Goal: Browse casually

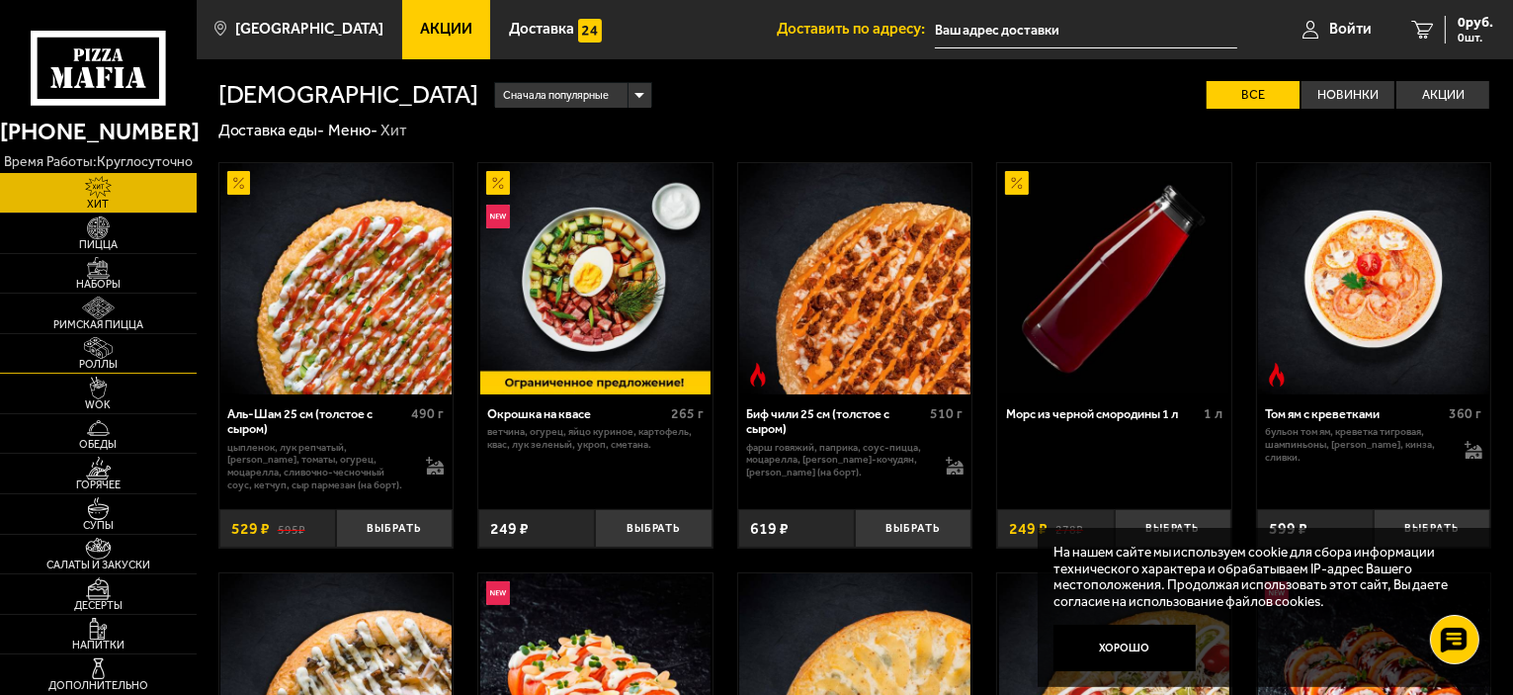
drag, startPoint x: 98, startPoint y: 307, endPoint x: 91, endPoint y: 353, distance: 46.0
click at [98, 305] on img at bounding box center [98, 307] width 60 height 23
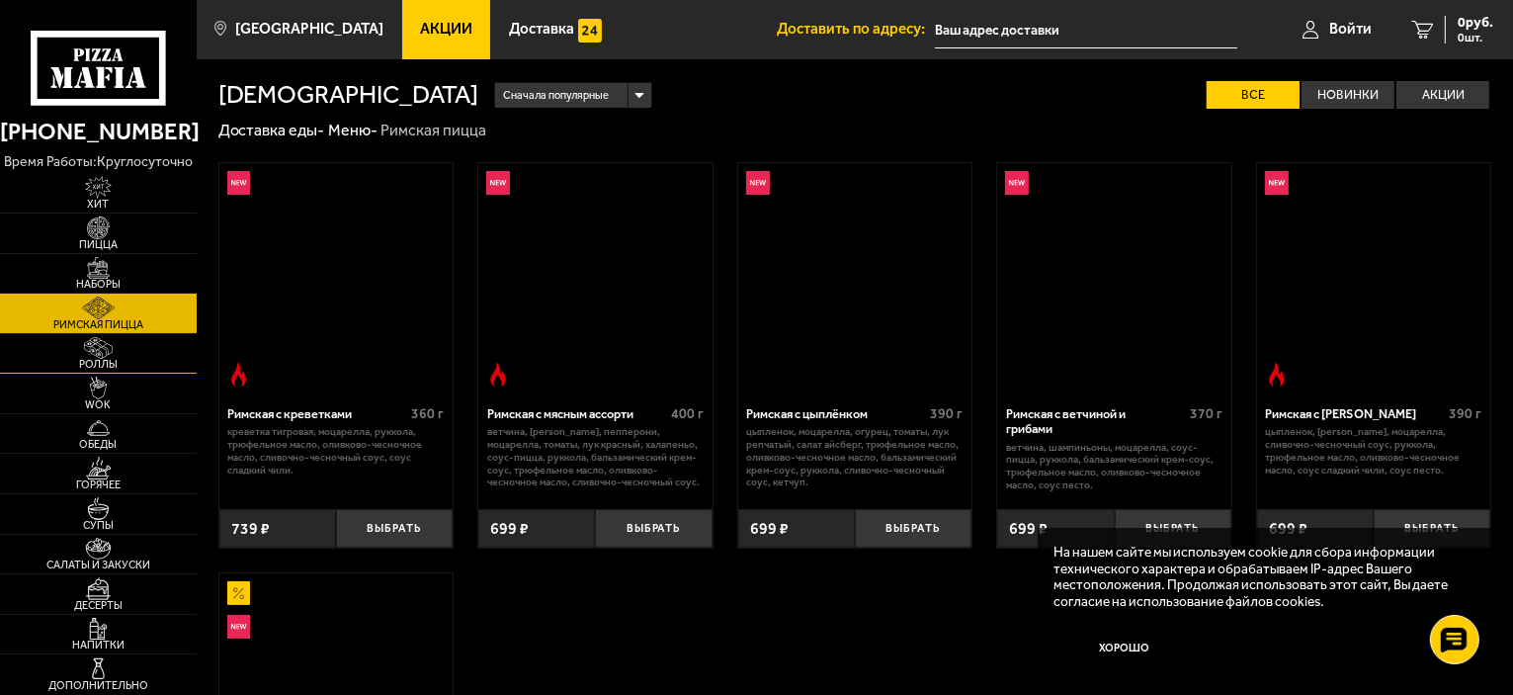
click at [91, 353] on img at bounding box center [98, 348] width 60 height 23
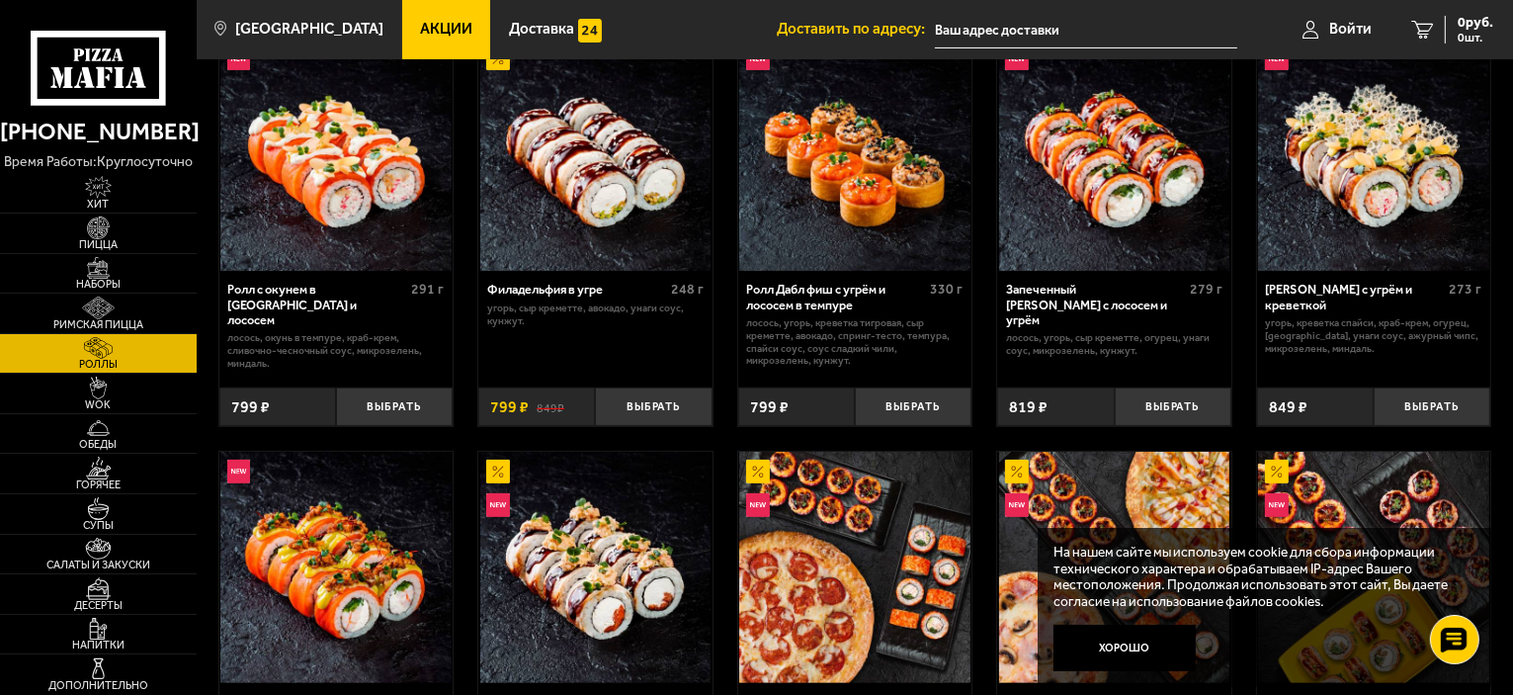
scroll to position [494, 0]
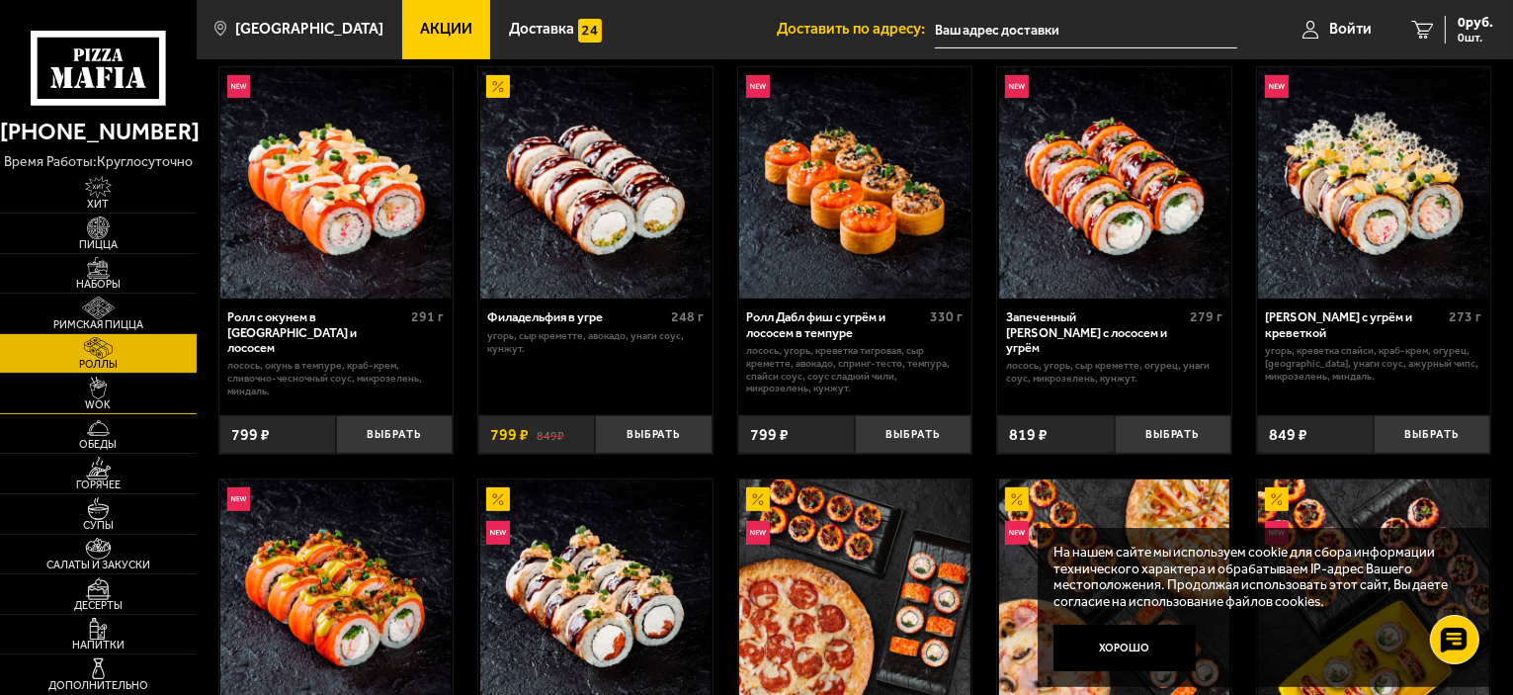
click at [137, 391] on link "WOK" at bounding box center [98, 393] width 197 height 40
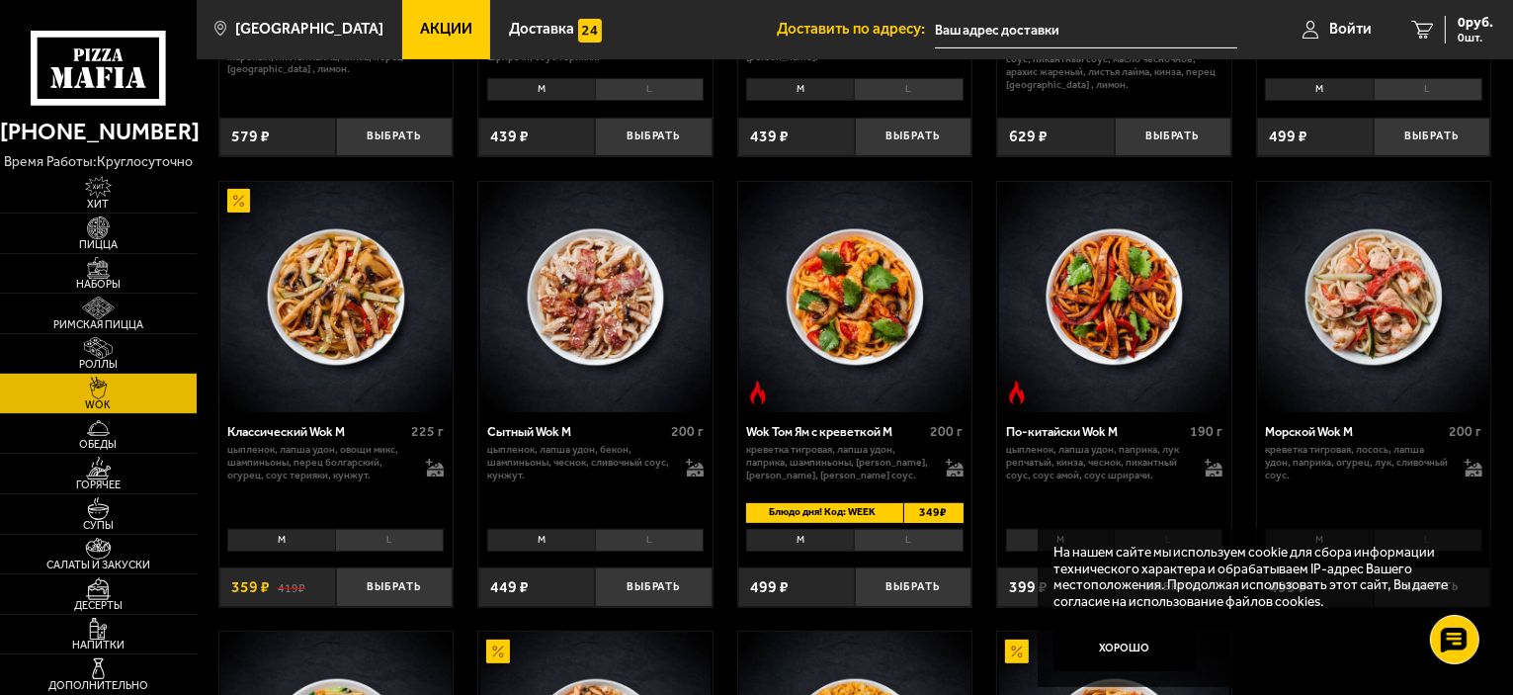
scroll to position [395, 0]
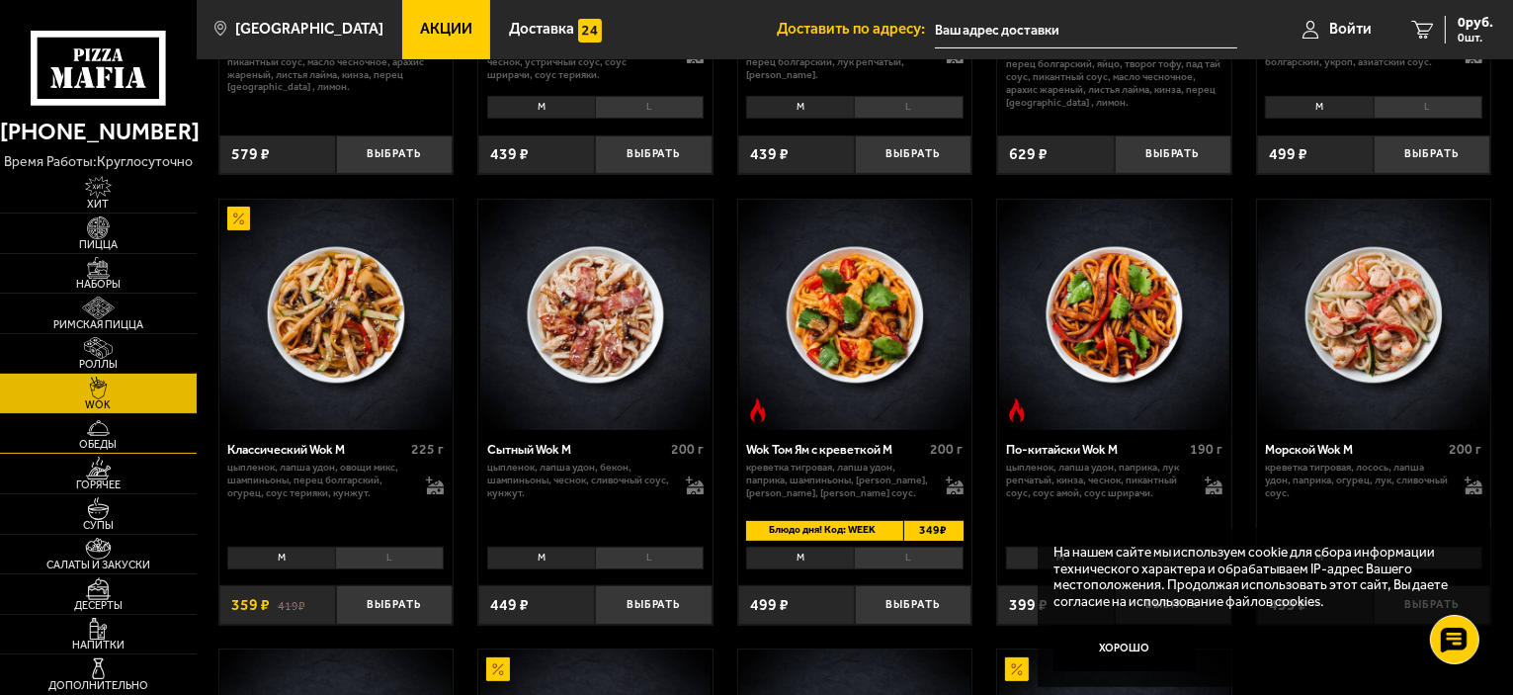
click at [134, 437] on link "Обеды" at bounding box center [98, 434] width 197 height 40
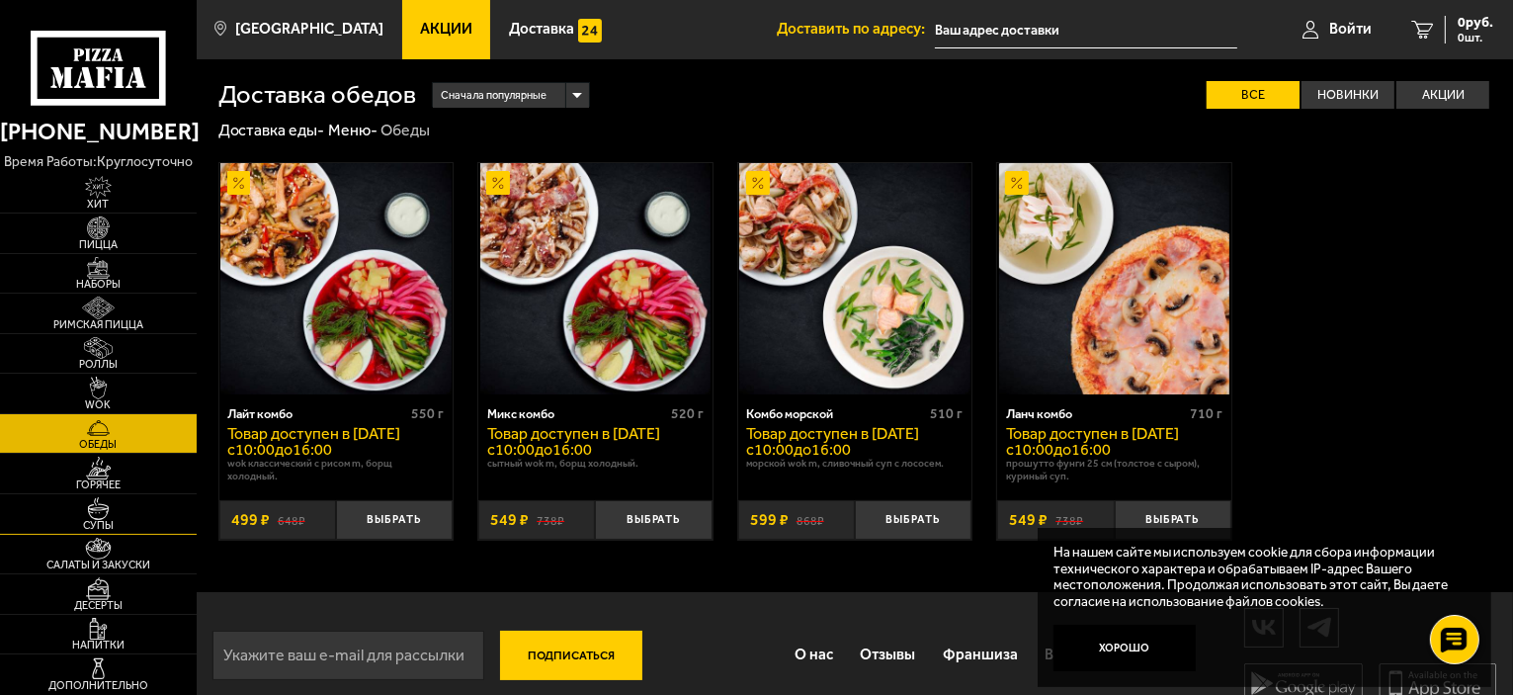
click at [103, 497] on img at bounding box center [98, 508] width 60 height 23
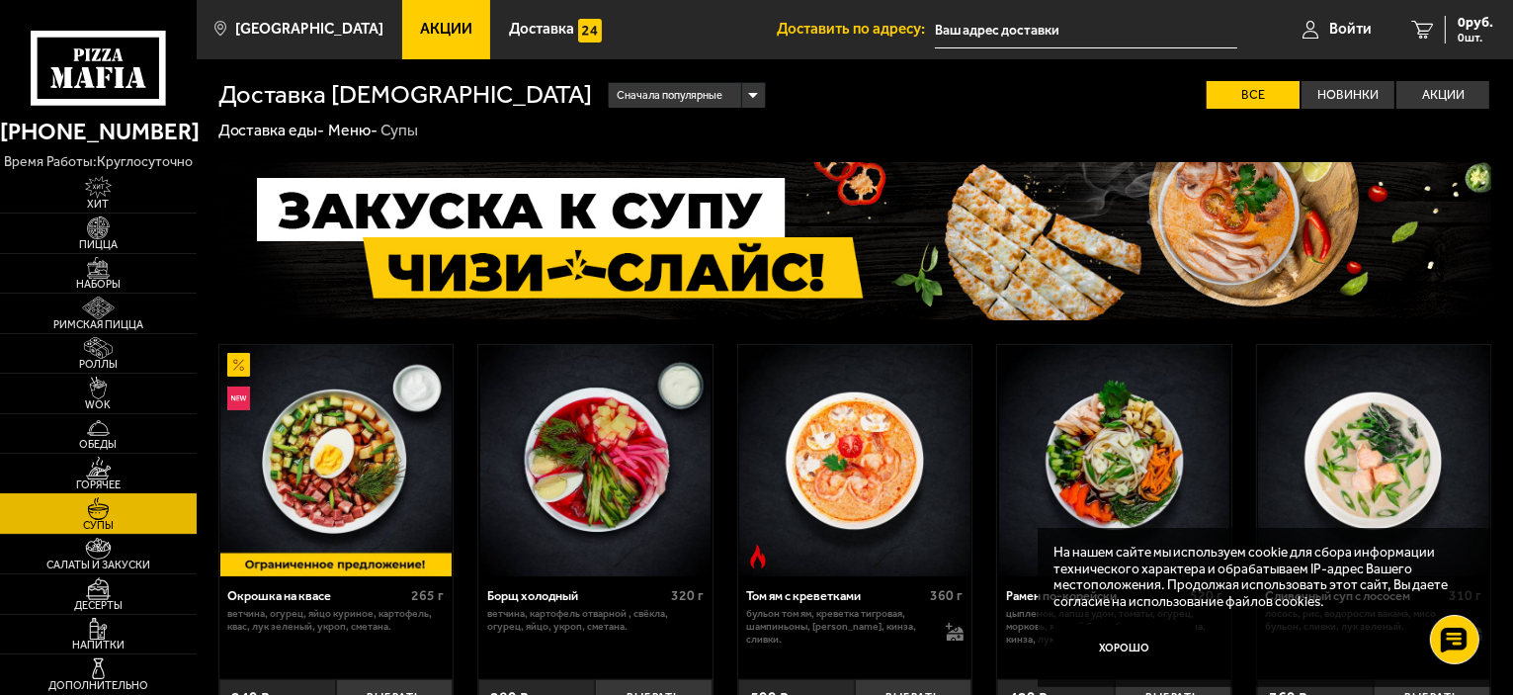
click at [96, 471] on img at bounding box center [98, 467] width 60 height 23
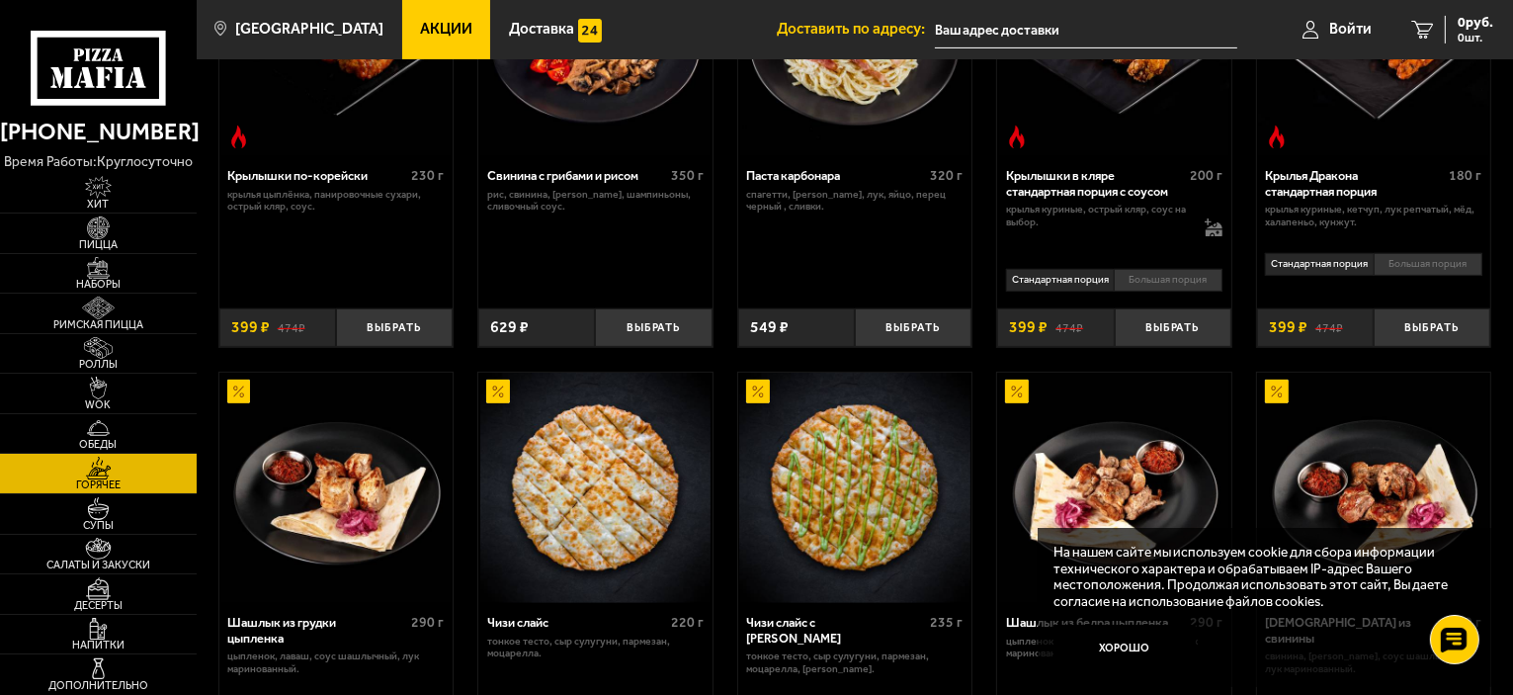
scroll to position [988, 0]
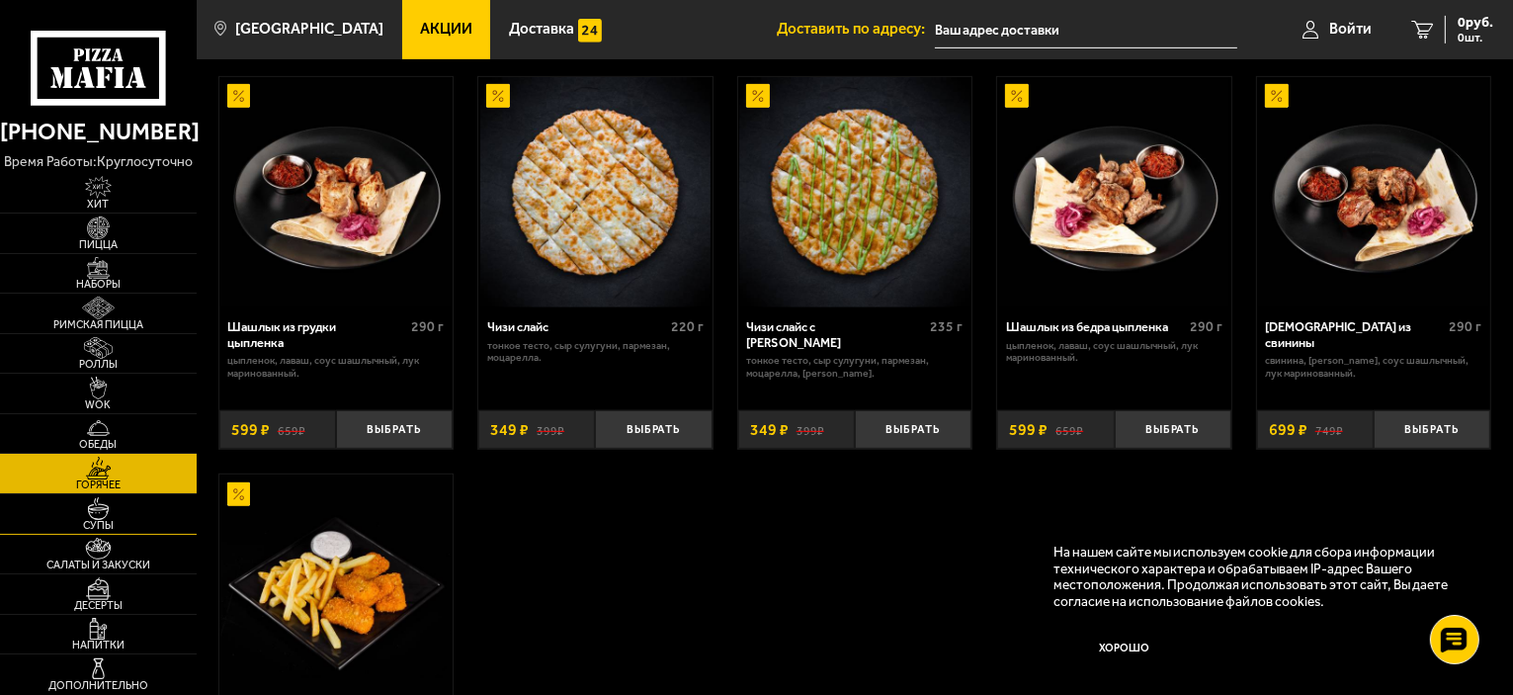
click at [84, 521] on span "Супы" at bounding box center [98, 525] width 197 height 11
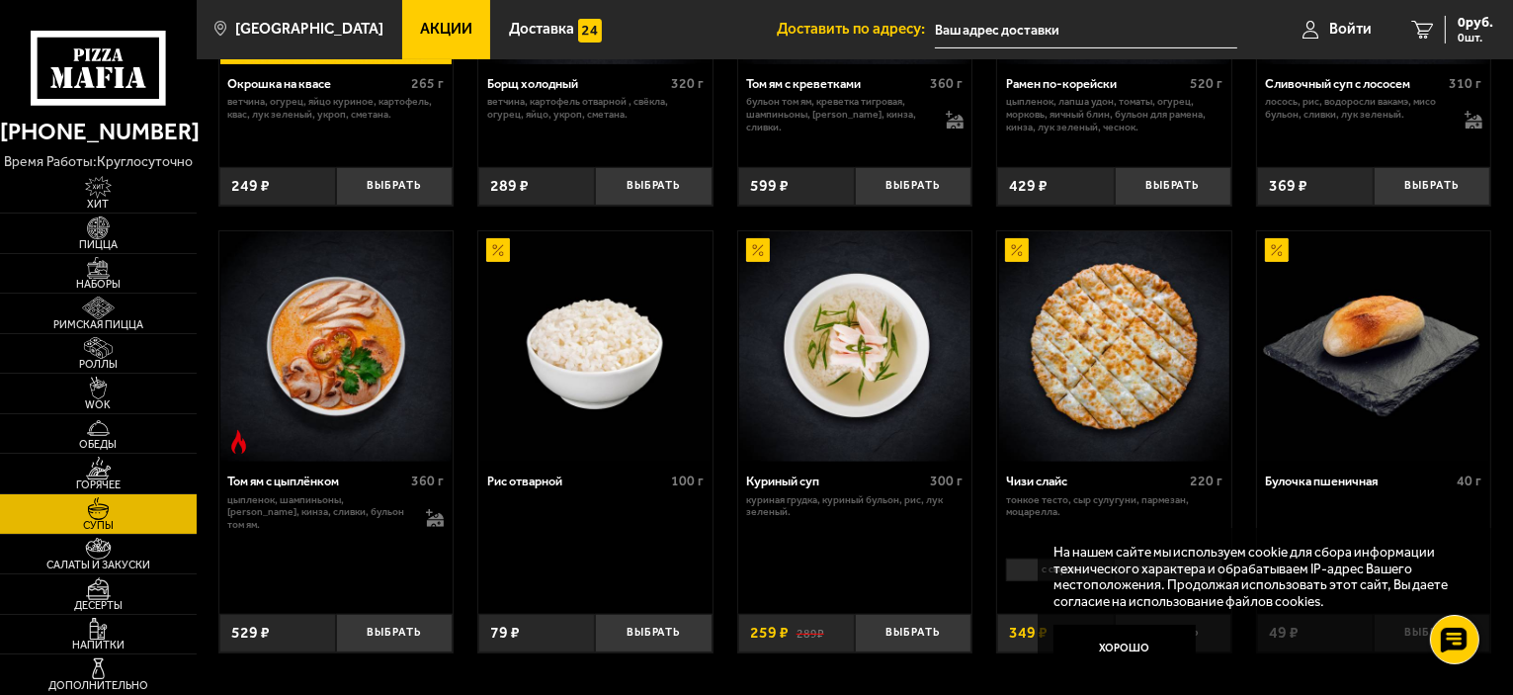
scroll to position [649, 0]
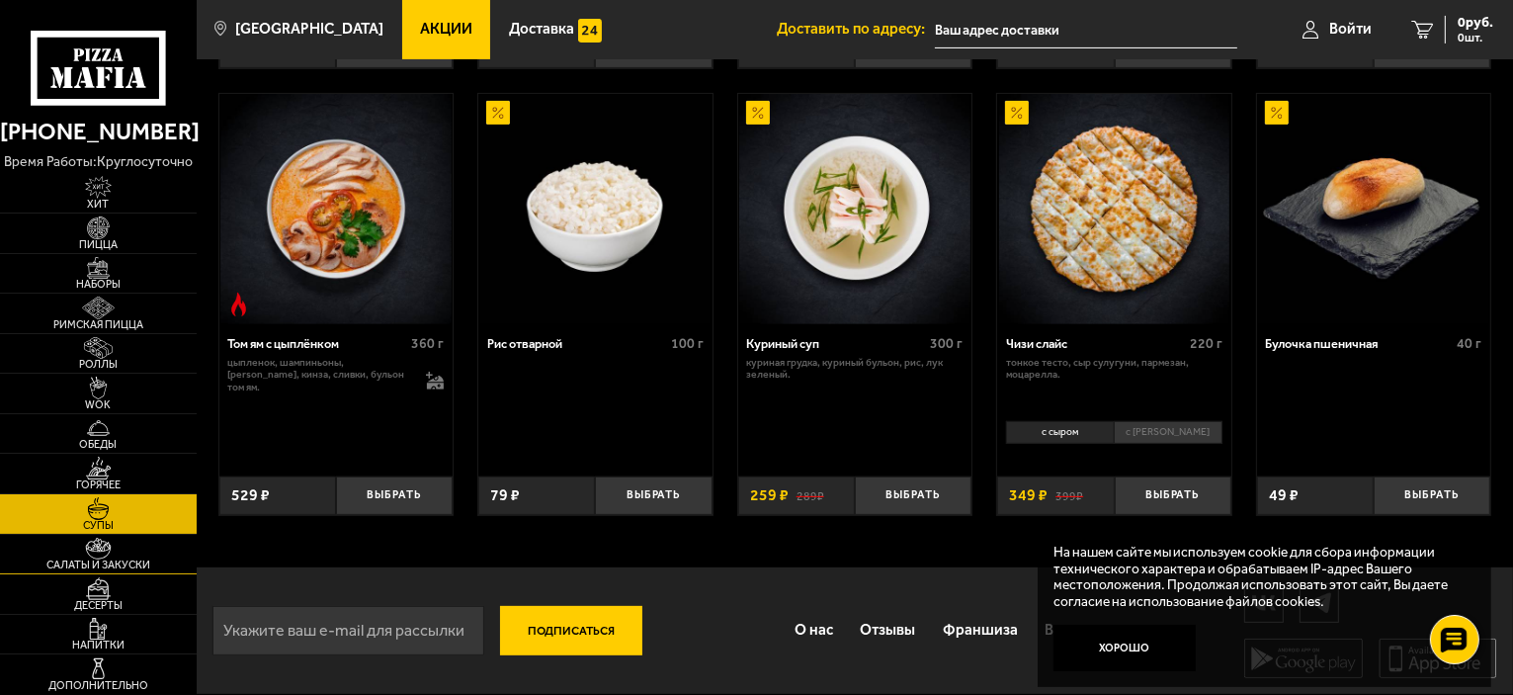
click at [103, 548] on img at bounding box center [98, 548] width 60 height 23
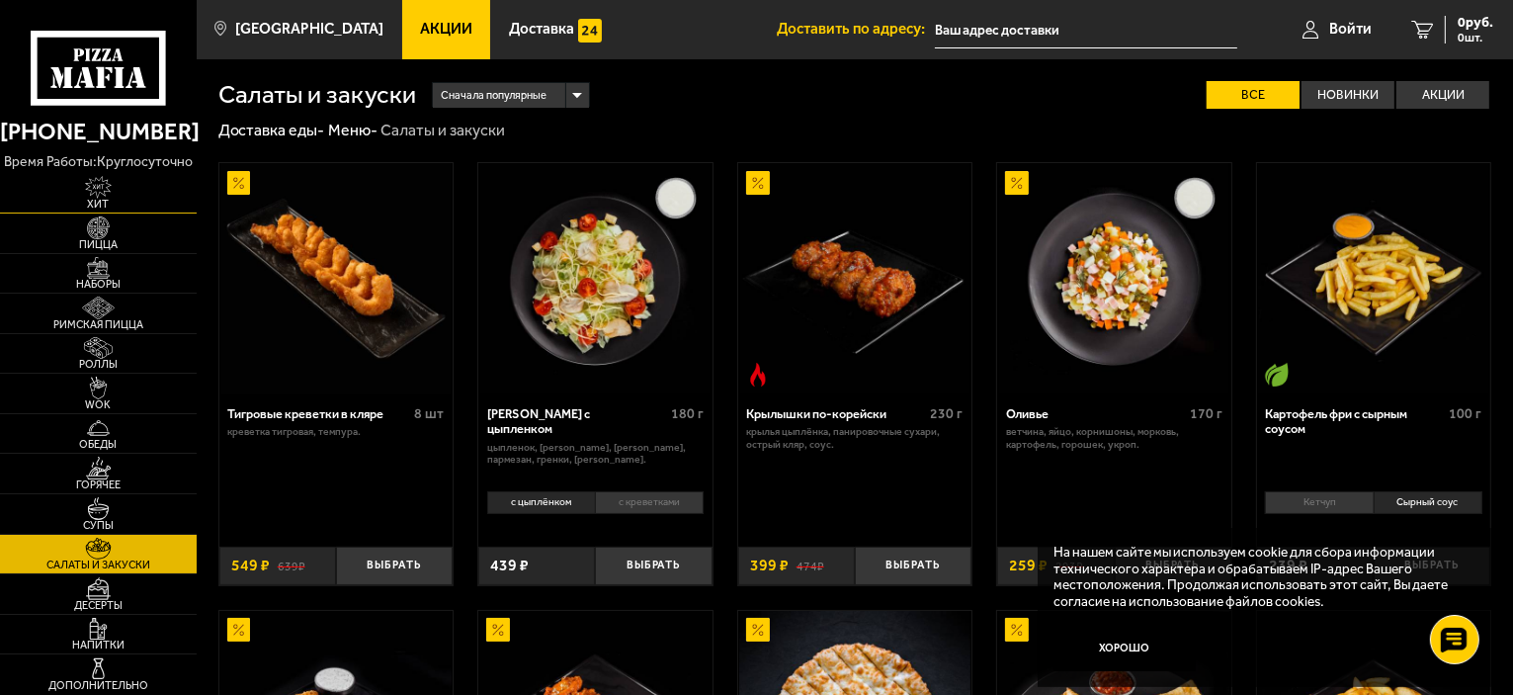
click at [99, 185] on img at bounding box center [98, 187] width 60 height 23
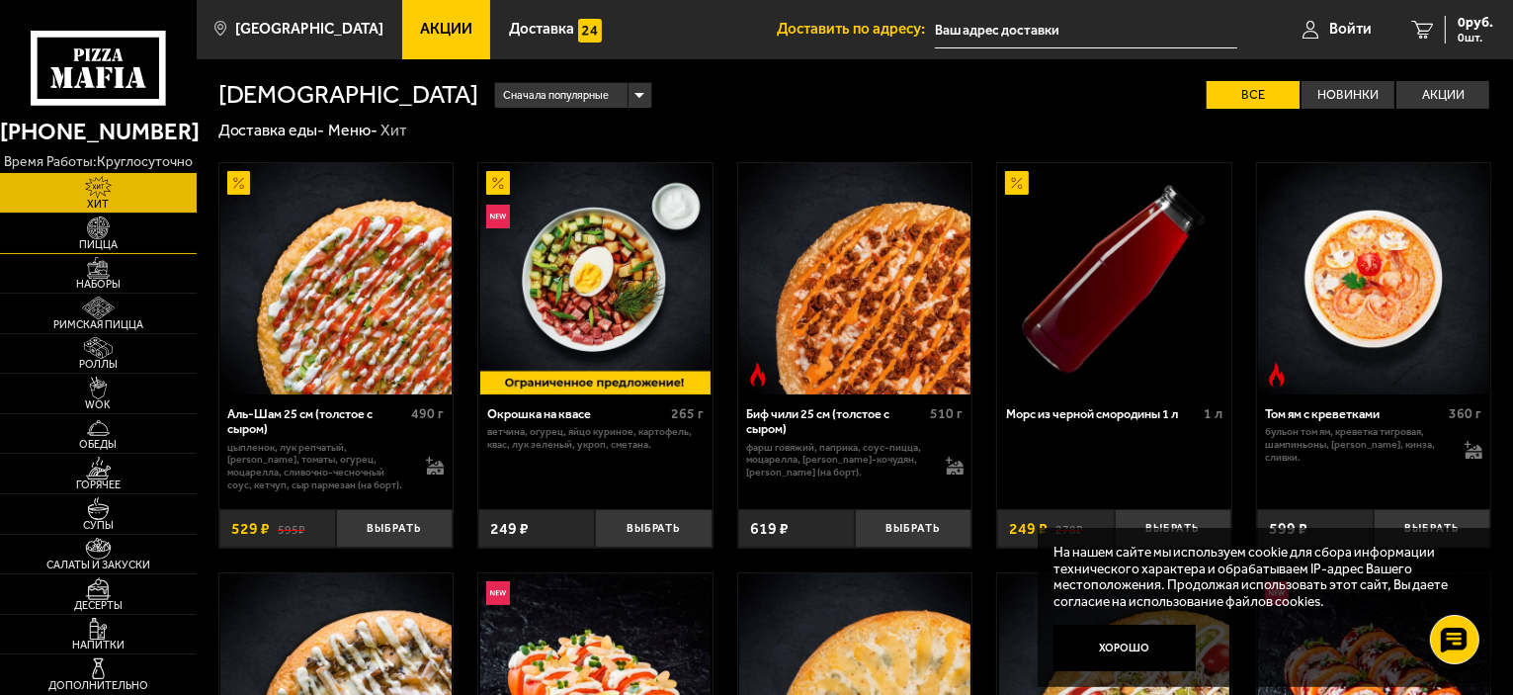
click at [114, 234] on img at bounding box center [98, 227] width 60 height 23
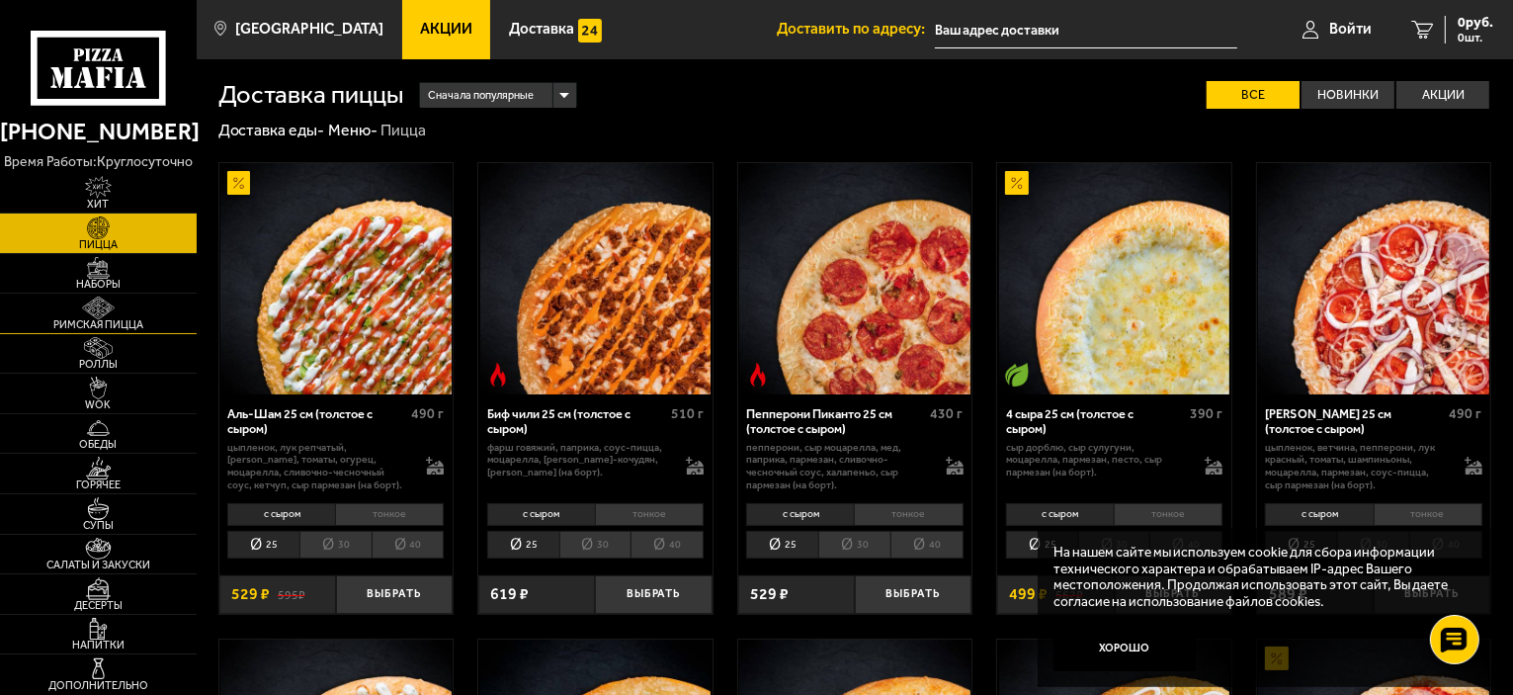
click at [103, 311] on img at bounding box center [98, 307] width 60 height 23
